Goal: Information Seeking & Learning: Learn about a topic

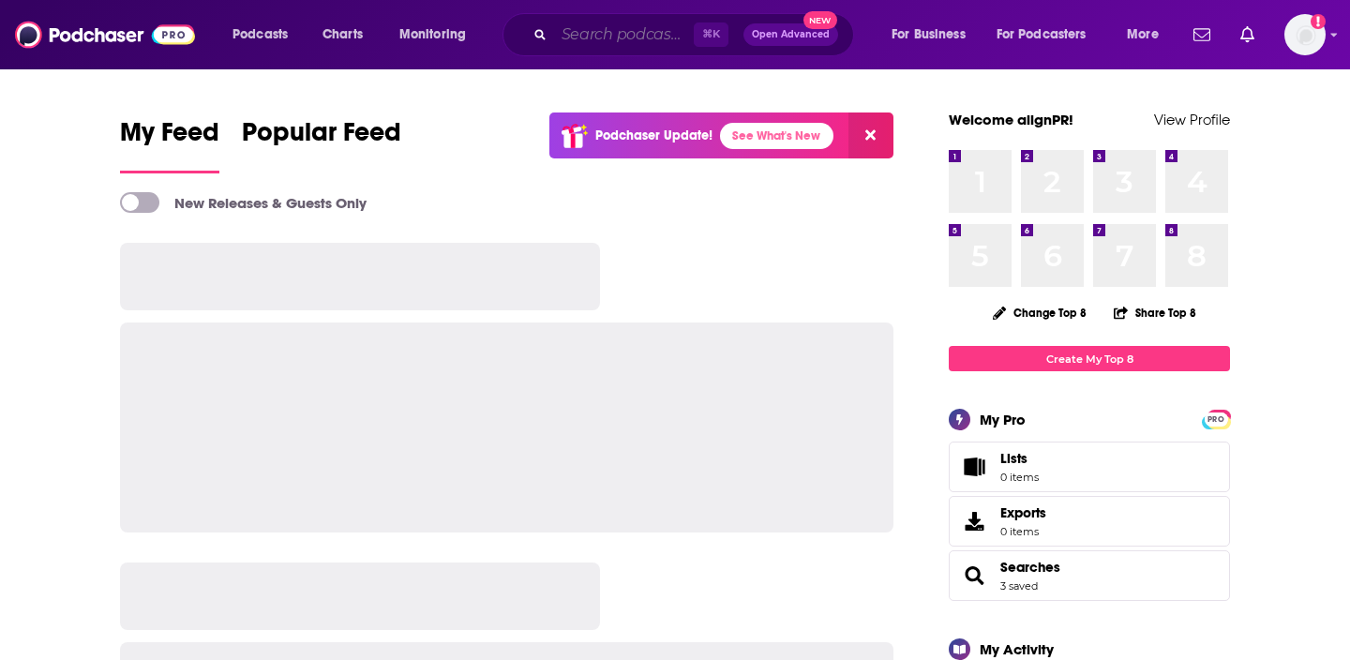
click at [636, 41] on input "Search podcasts, credits, & more..." at bounding box center [624, 35] width 140 height 30
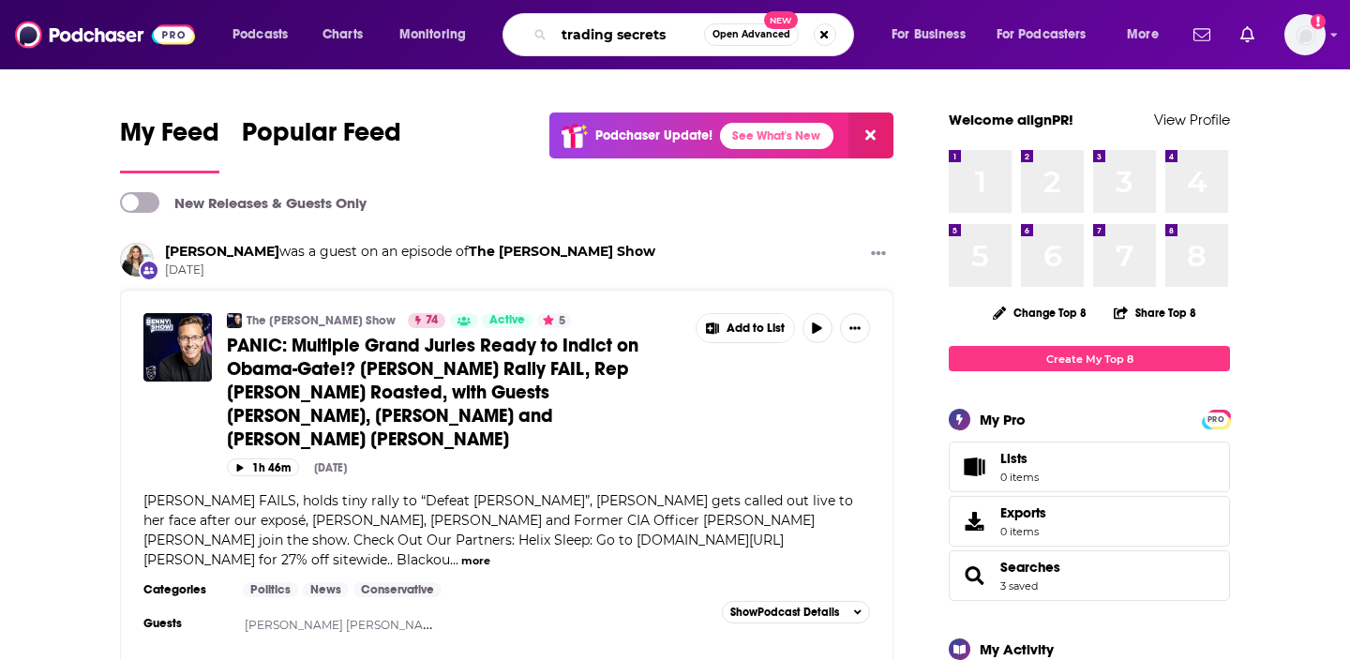
type input "trading secrets"
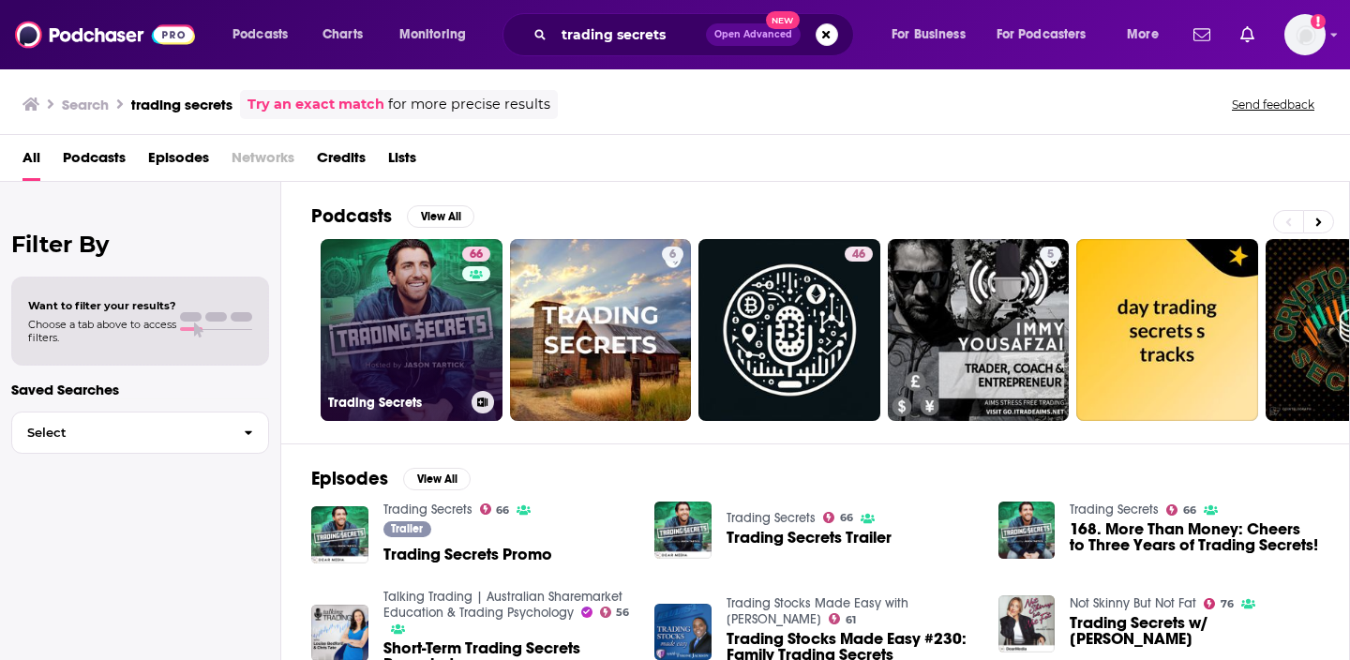
click at [411, 310] on link "66 Trading Secrets" at bounding box center [412, 330] width 182 height 182
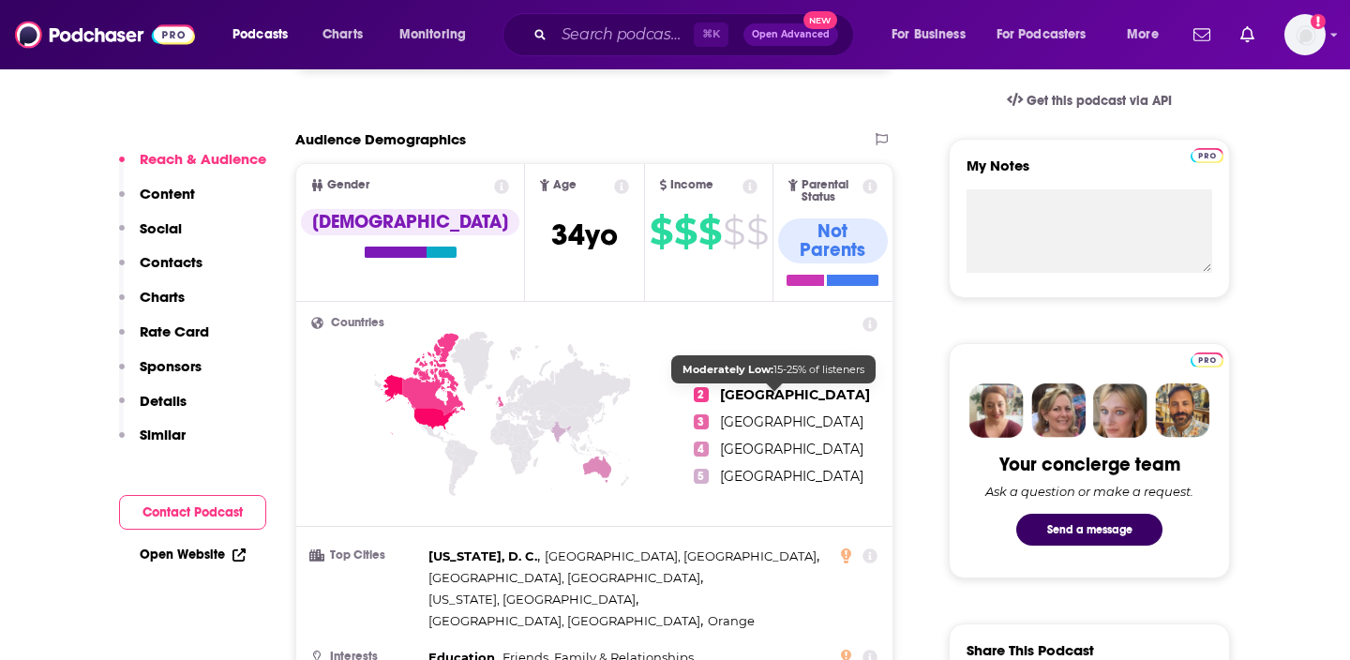
scroll to position [621, 0]
